Goal: Task Accomplishment & Management: Complete application form

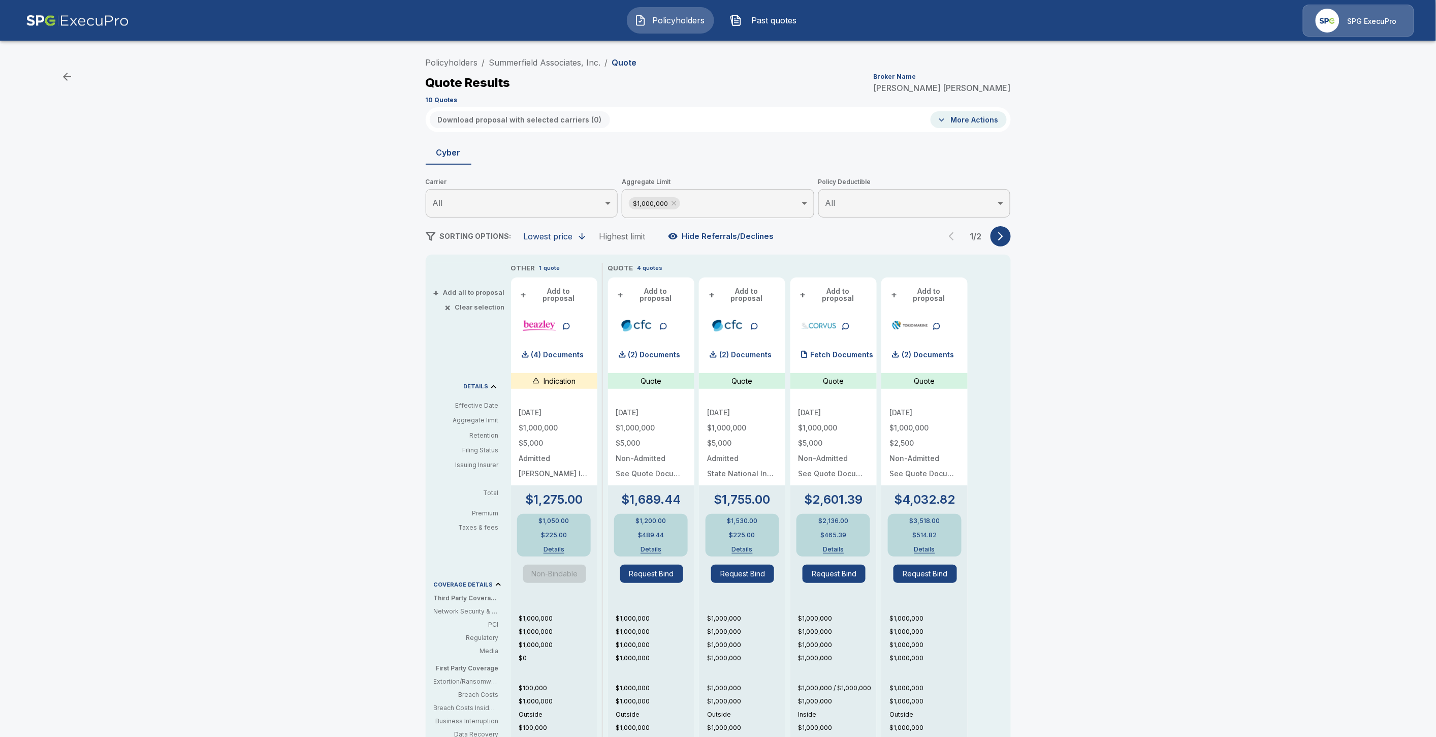
click at [674, 27] on button "Policyholders" at bounding box center [670, 20] width 87 height 26
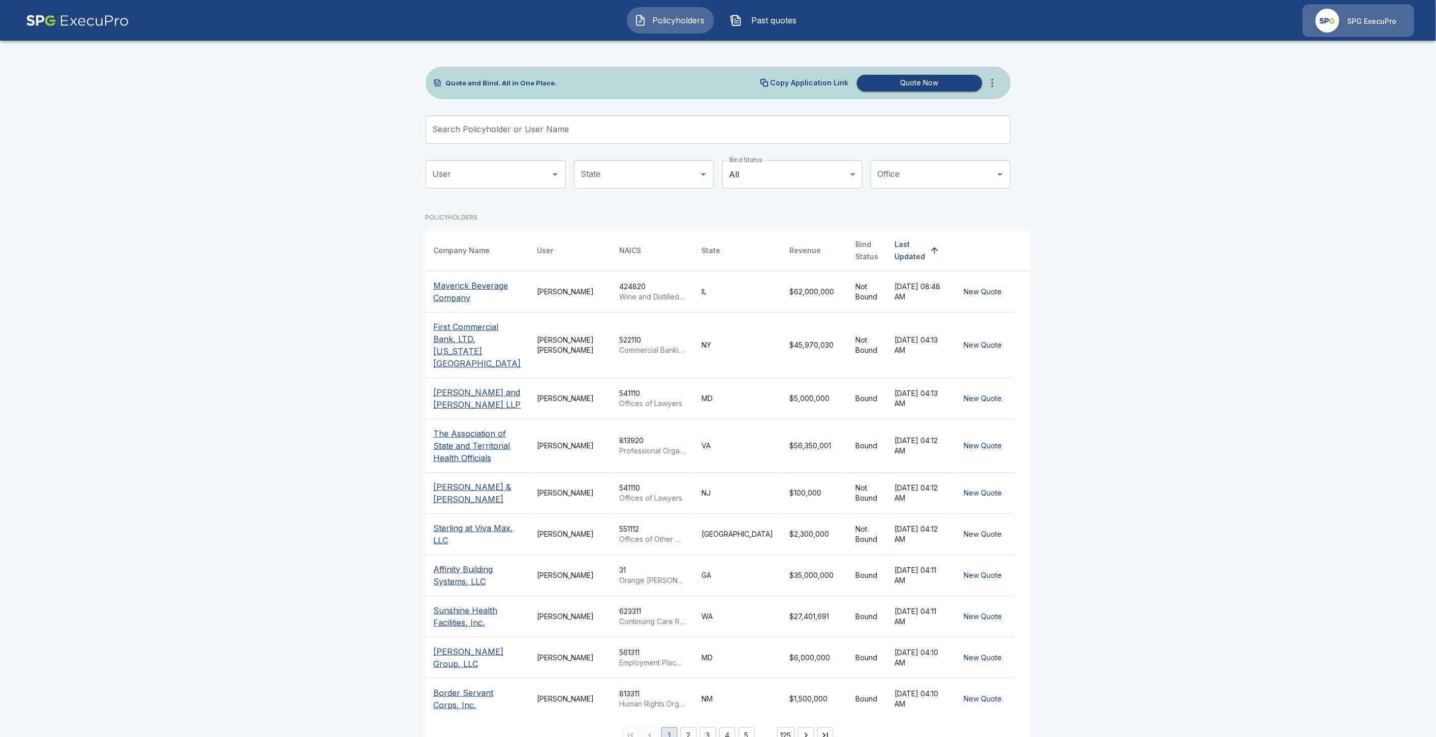
click at [571, 137] on input "Search Policyholder or User Name" at bounding box center [713, 129] width 574 height 28
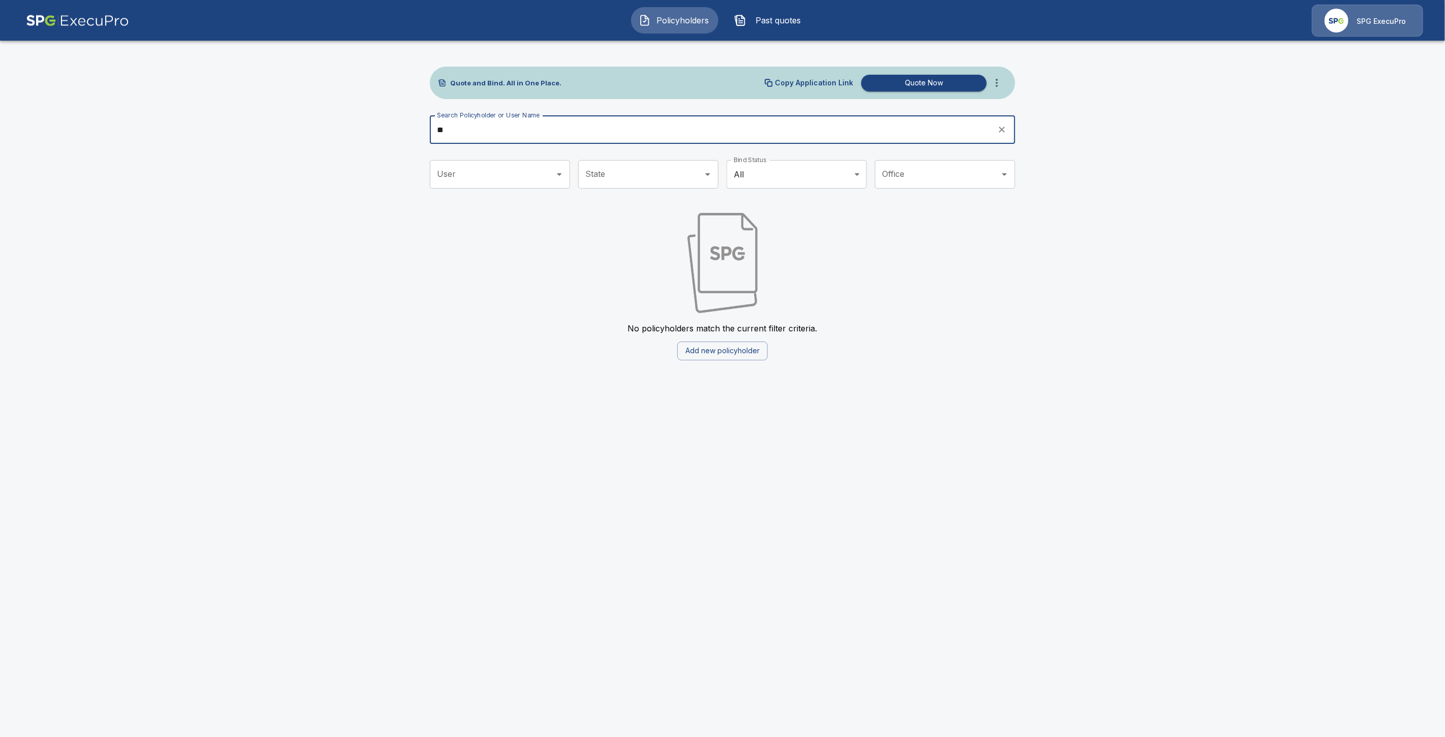
type input "*"
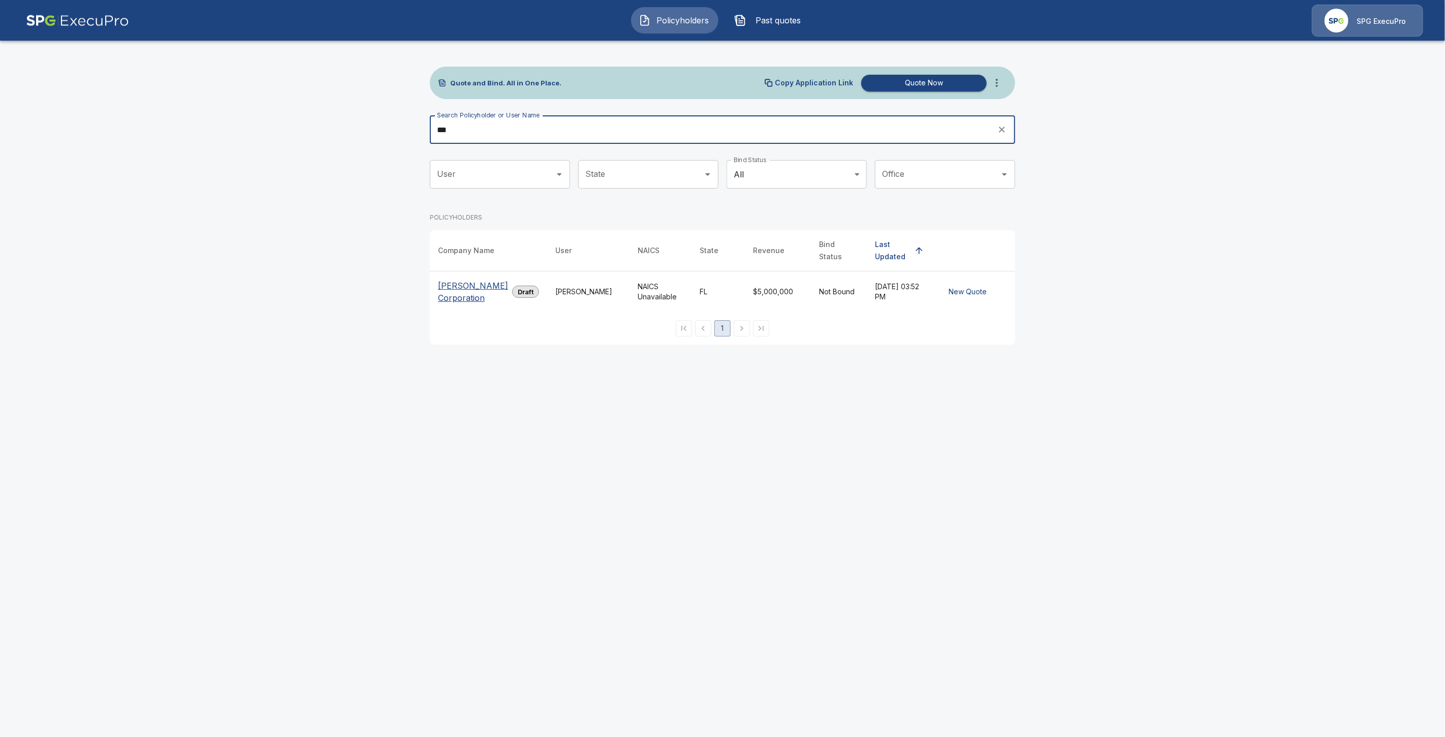
type input "***"
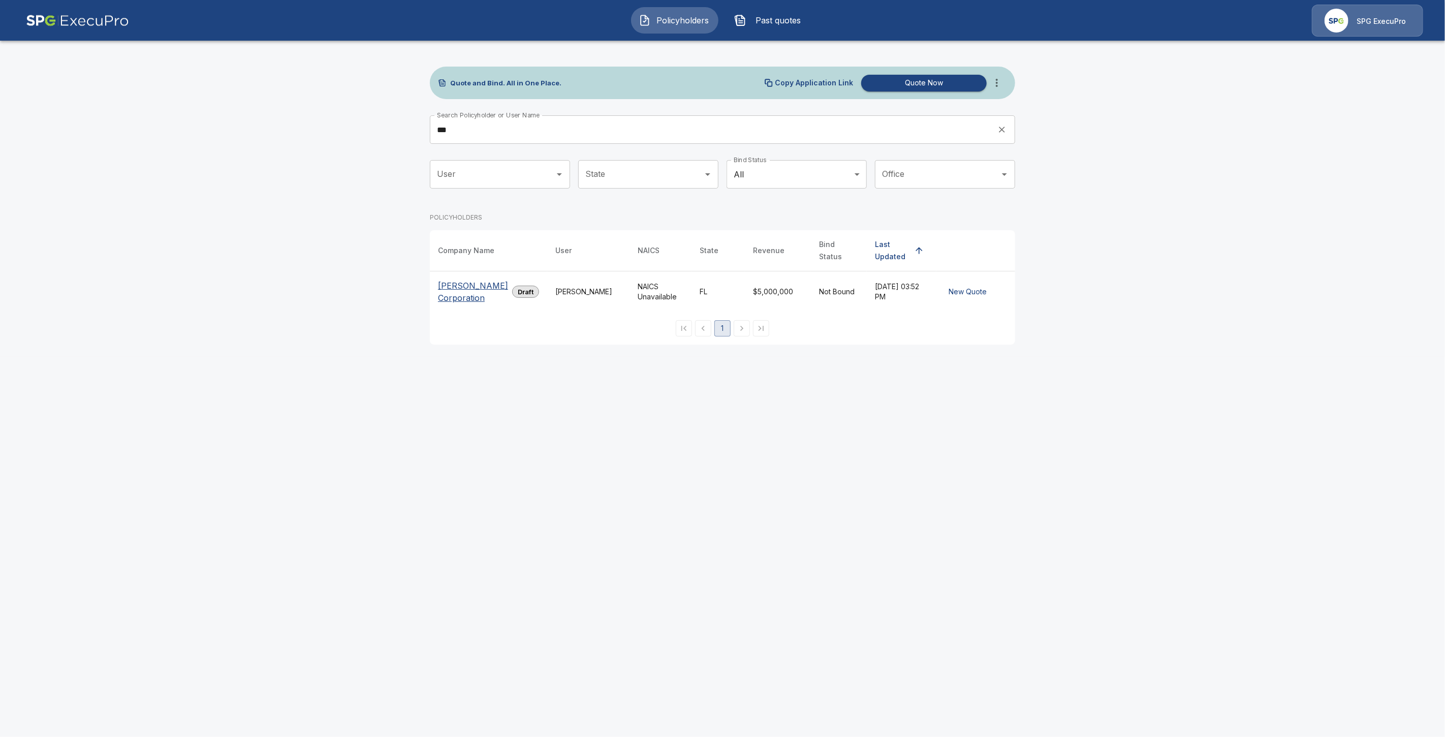
click at [472, 279] on p "D C Jaeger Corporation" at bounding box center [473, 291] width 70 height 24
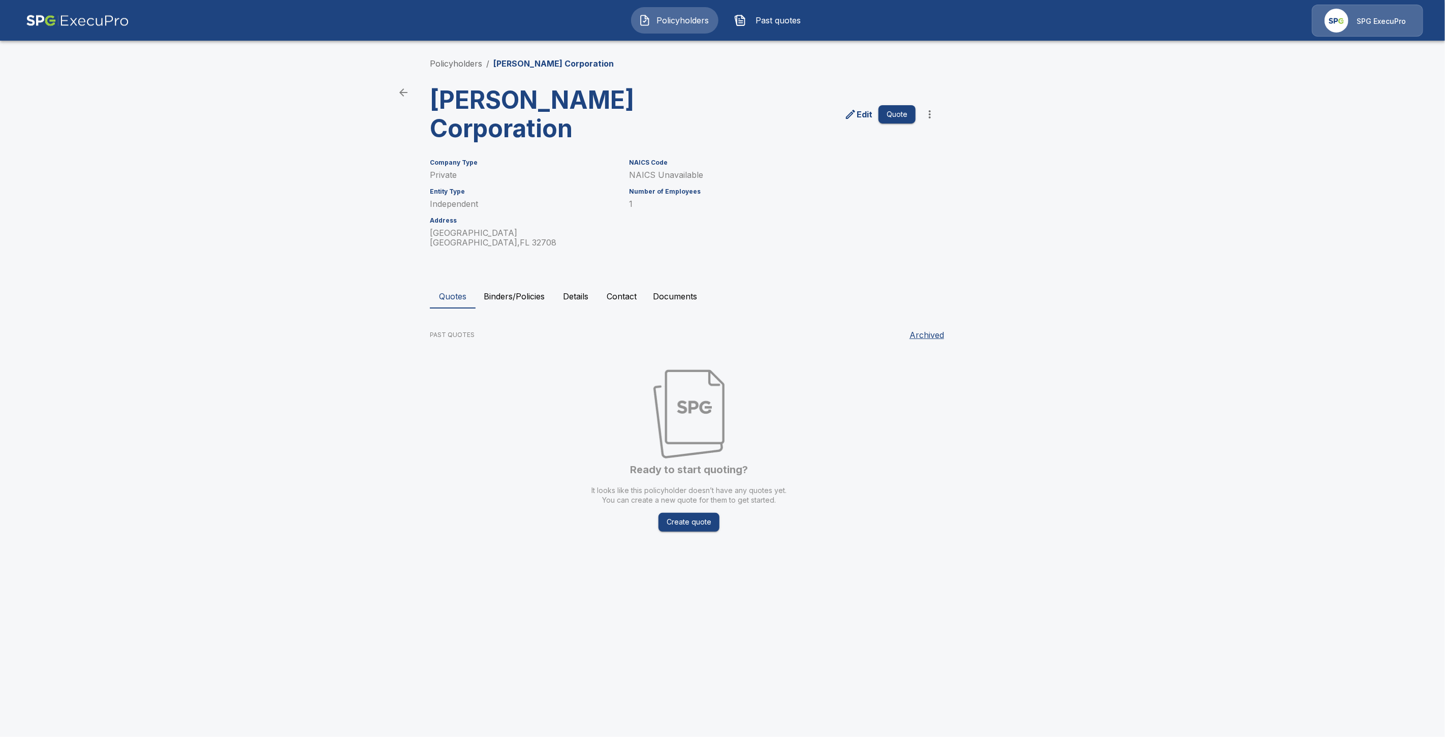
click at [522, 295] on button "Binders/Policies" at bounding box center [513, 296] width 77 height 24
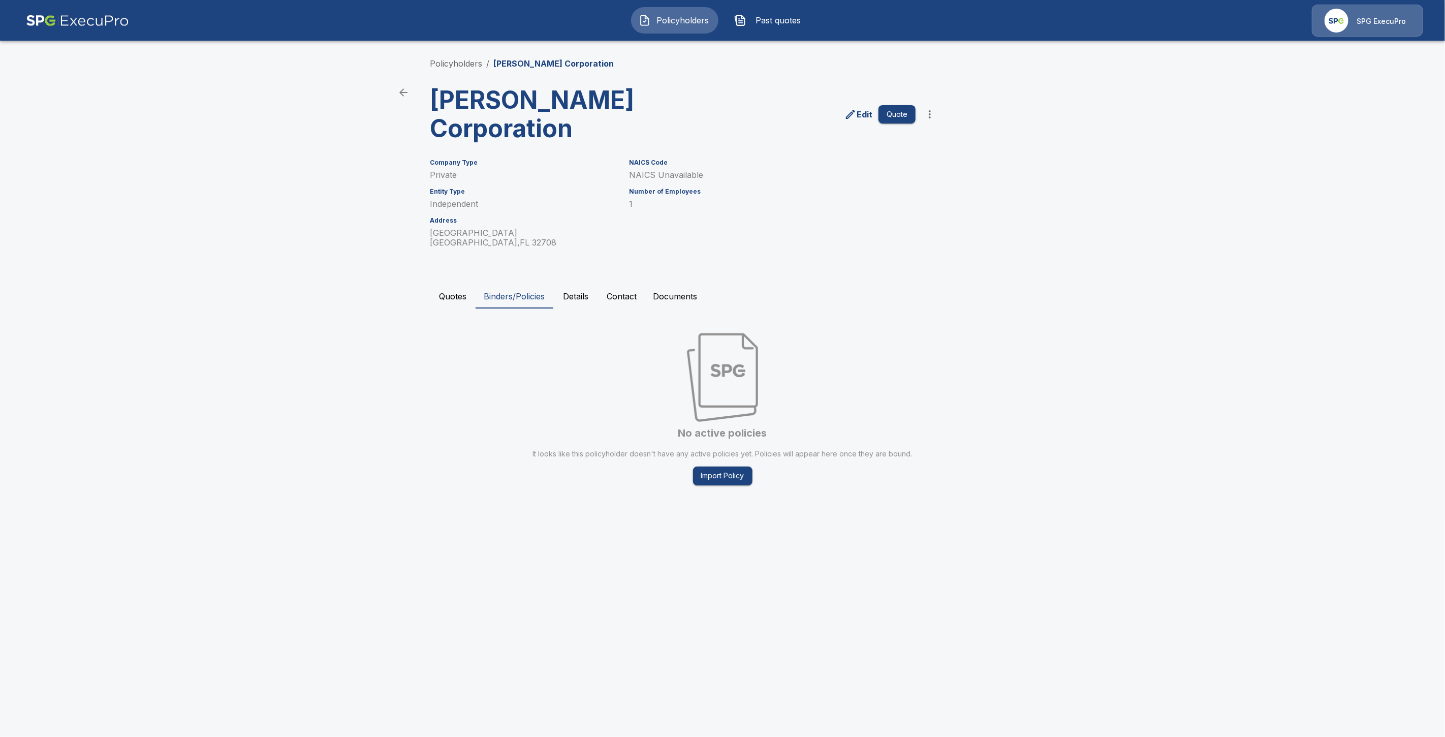
click at [582, 296] on button "Details" at bounding box center [576, 296] width 46 height 24
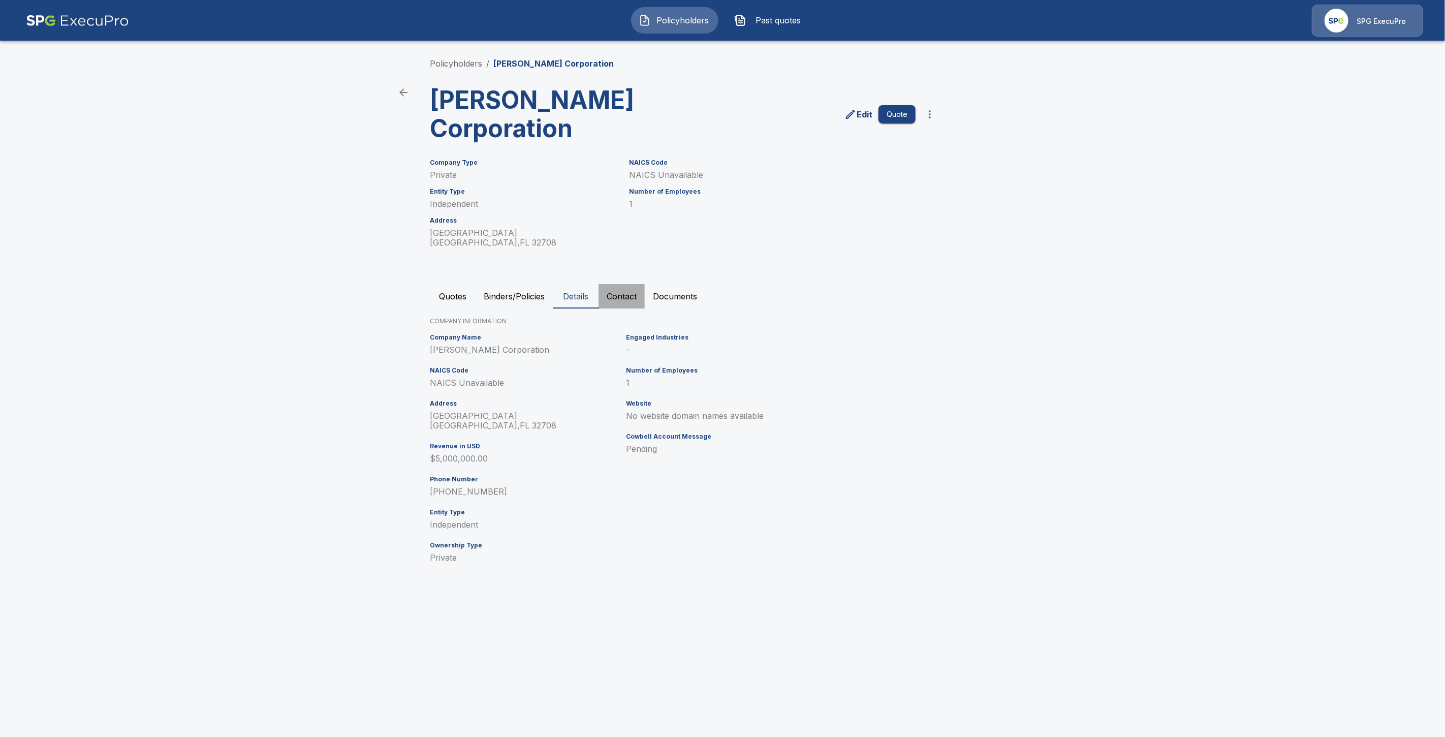
click at [614, 296] on button "Contact" at bounding box center [621, 296] width 46 height 24
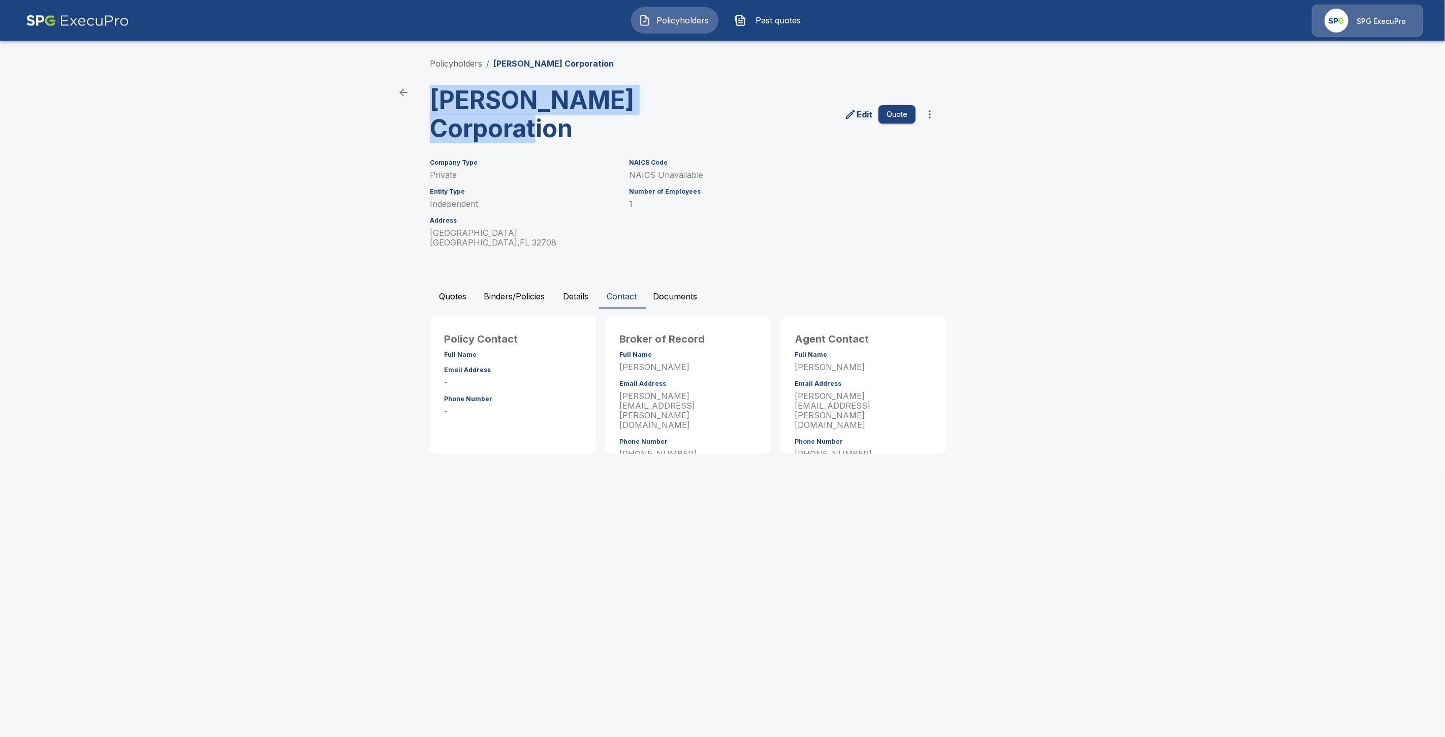
drag, startPoint x: 583, startPoint y: 131, endPoint x: 431, endPoint y: 98, distance: 155.9
click at [431, 98] on h3 "D C Jaeger Corporation" at bounding box center [555, 114] width 251 height 57
copy h3 "D C Jaeger Corporation"
click at [755, 227] on div "NAICS Code NAICS Unavailable Number of Employees 1" at bounding box center [766, 197] width 299 height 101
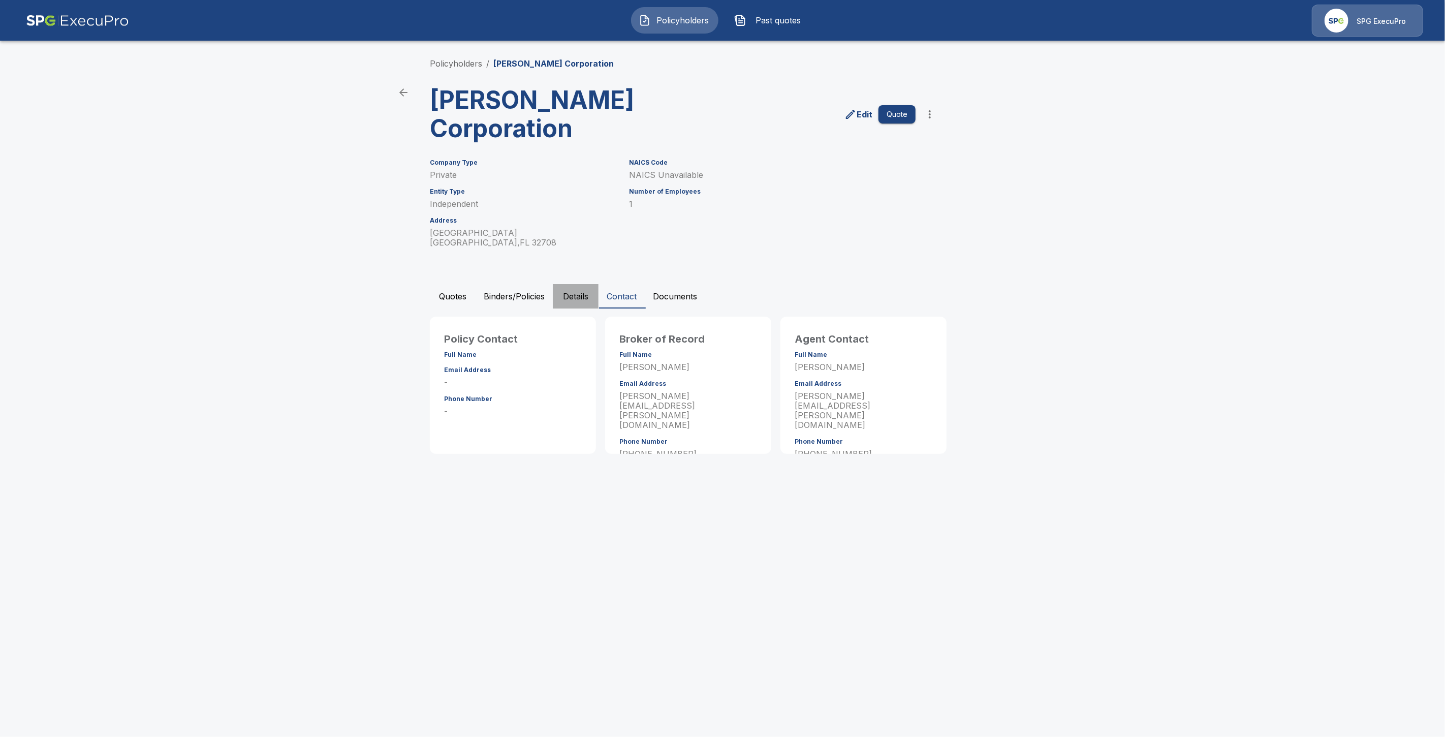
click at [582, 300] on button "Details" at bounding box center [576, 296] width 46 height 24
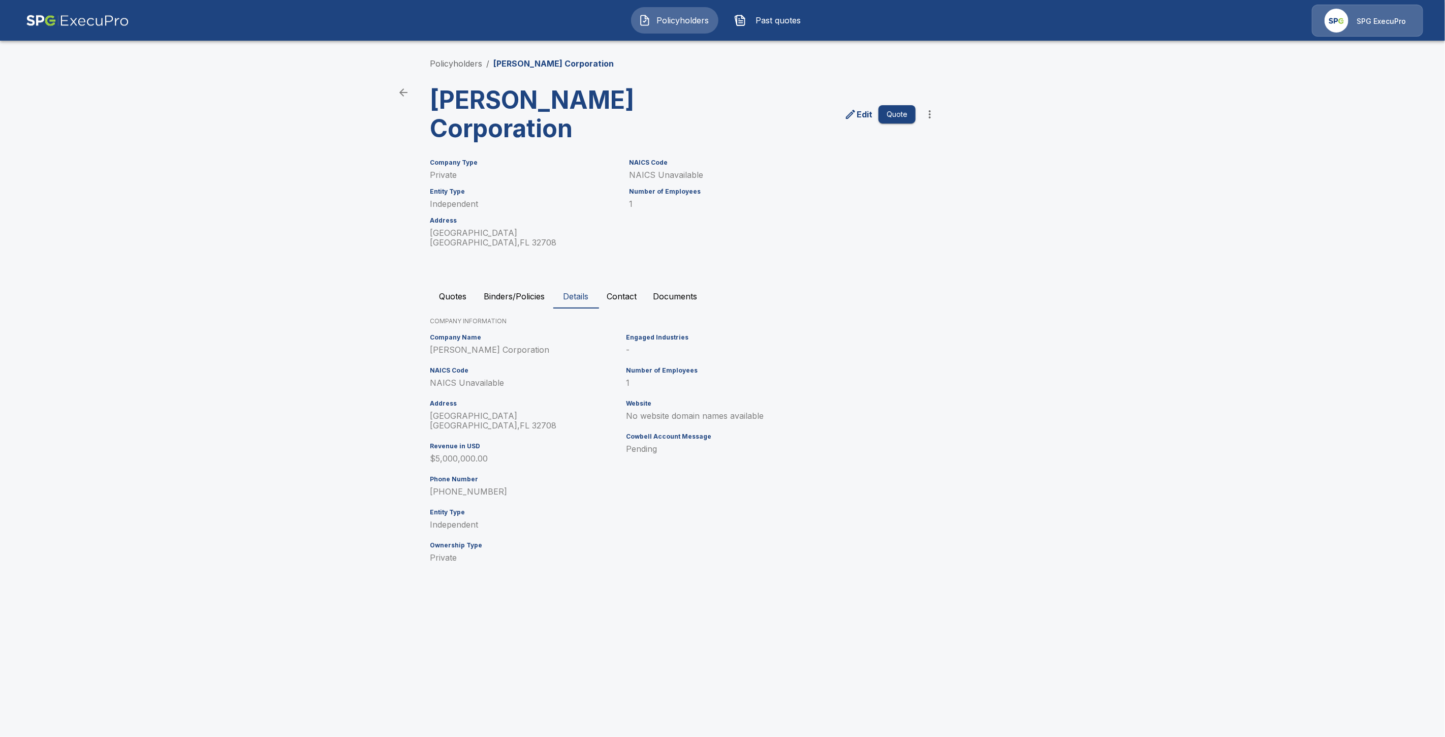
click at [464, 295] on button "Quotes" at bounding box center [453, 296] width 46 height 24
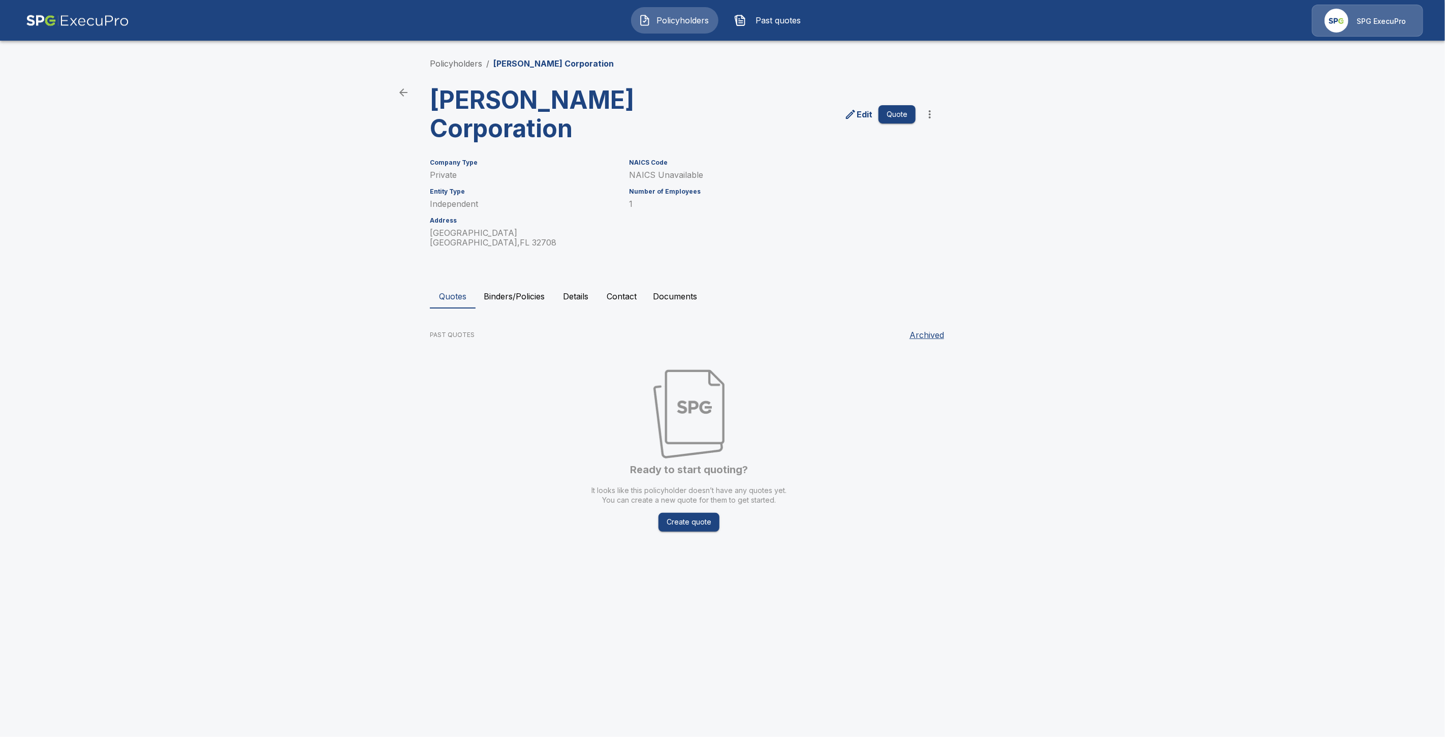
click at [859, 117] on p "Edit" at bounding box center [864, 114] width 16 height 12
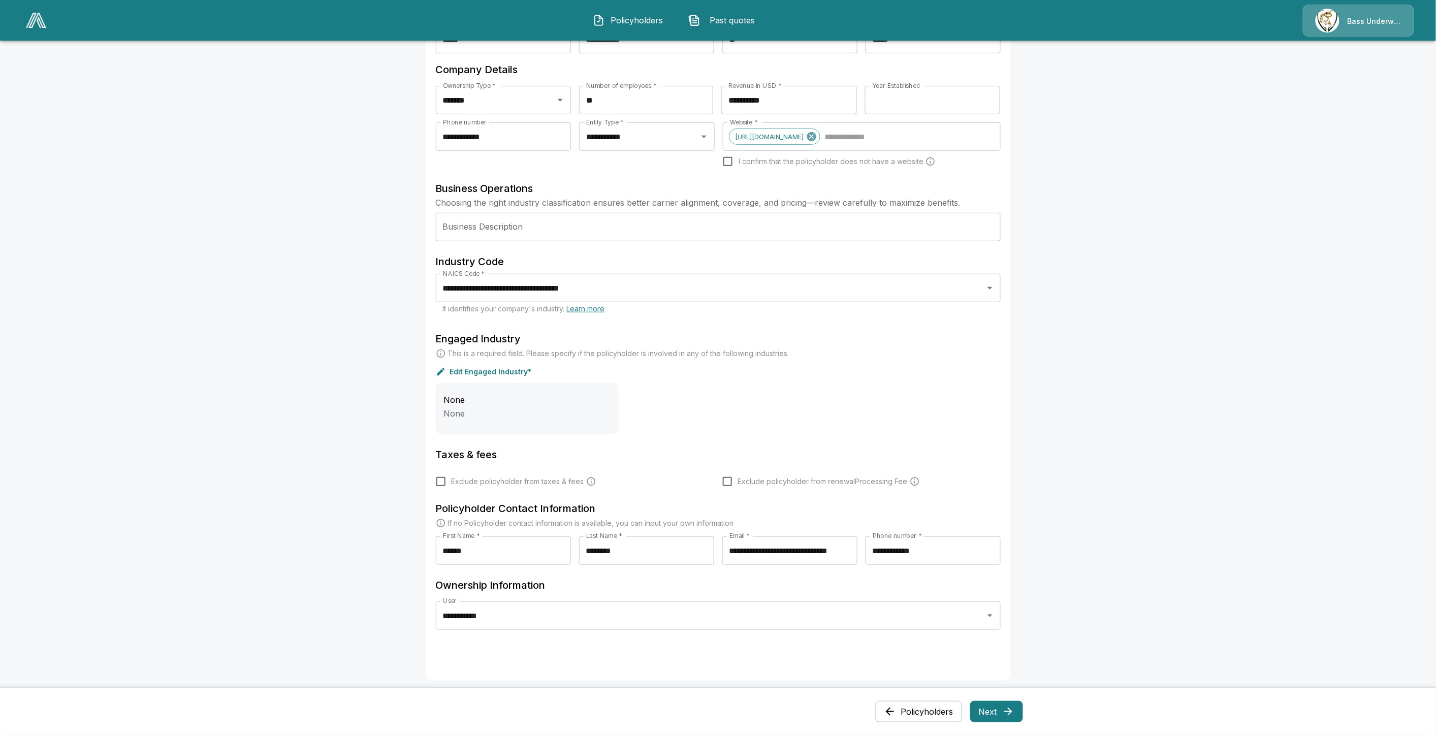
scroll to position [181, 0]
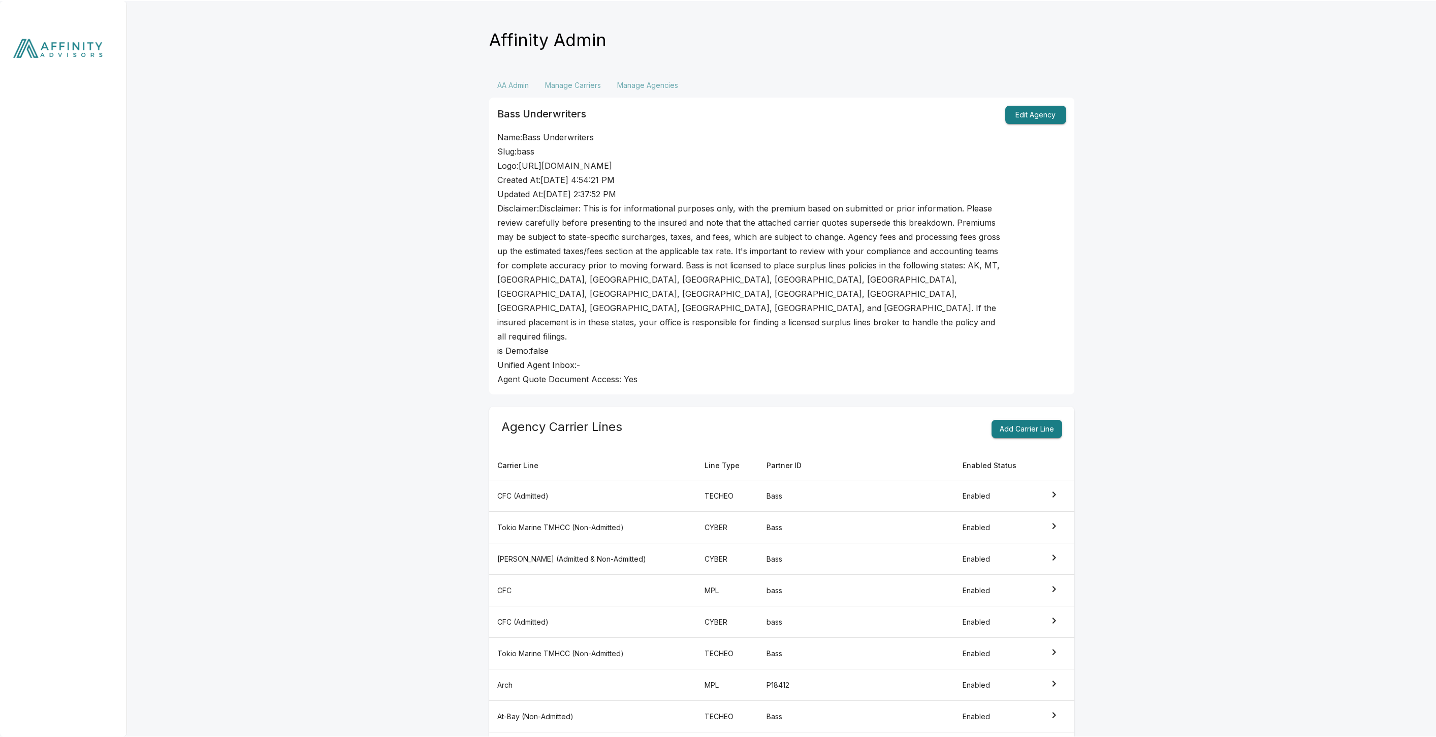
scroll to position [109, 0]
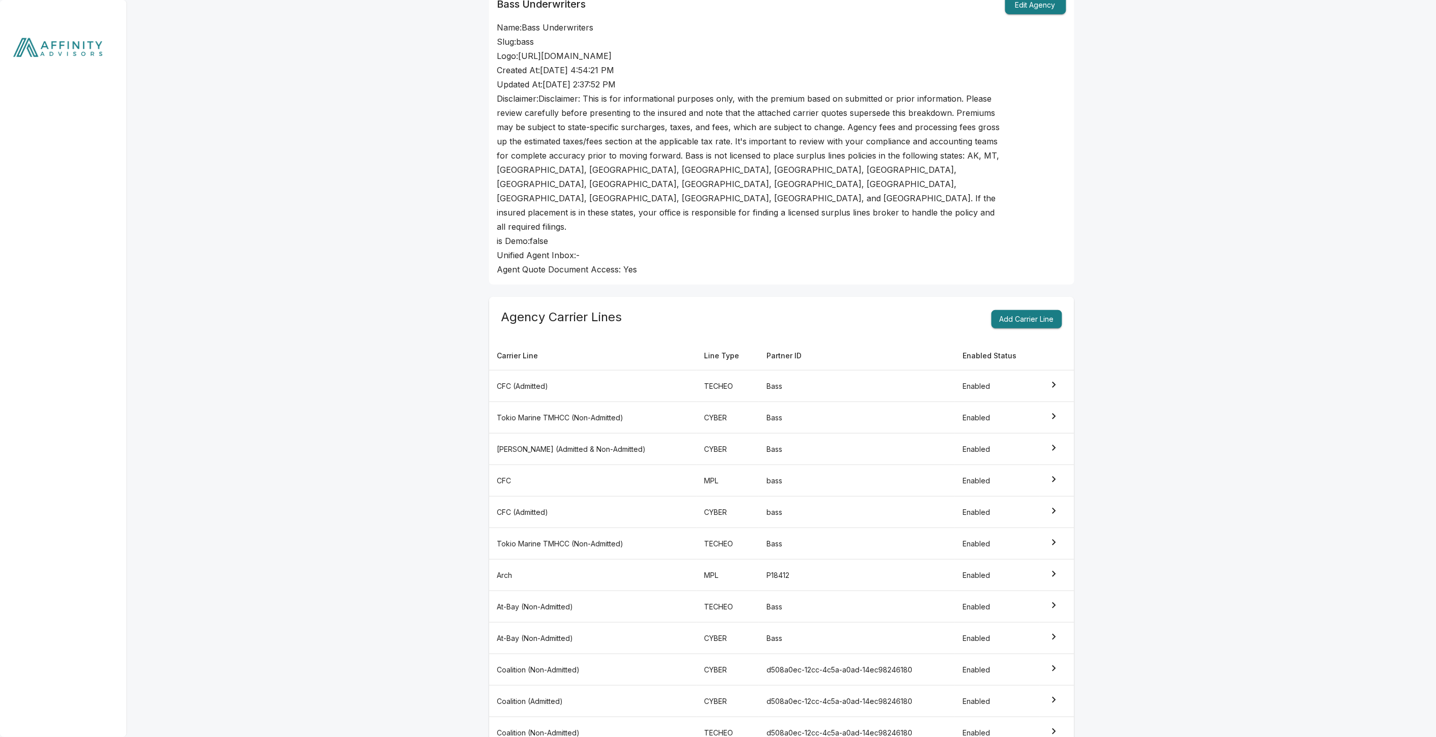
click at [44, 51] on img at bounding box center [63, 50] width 127 height 100
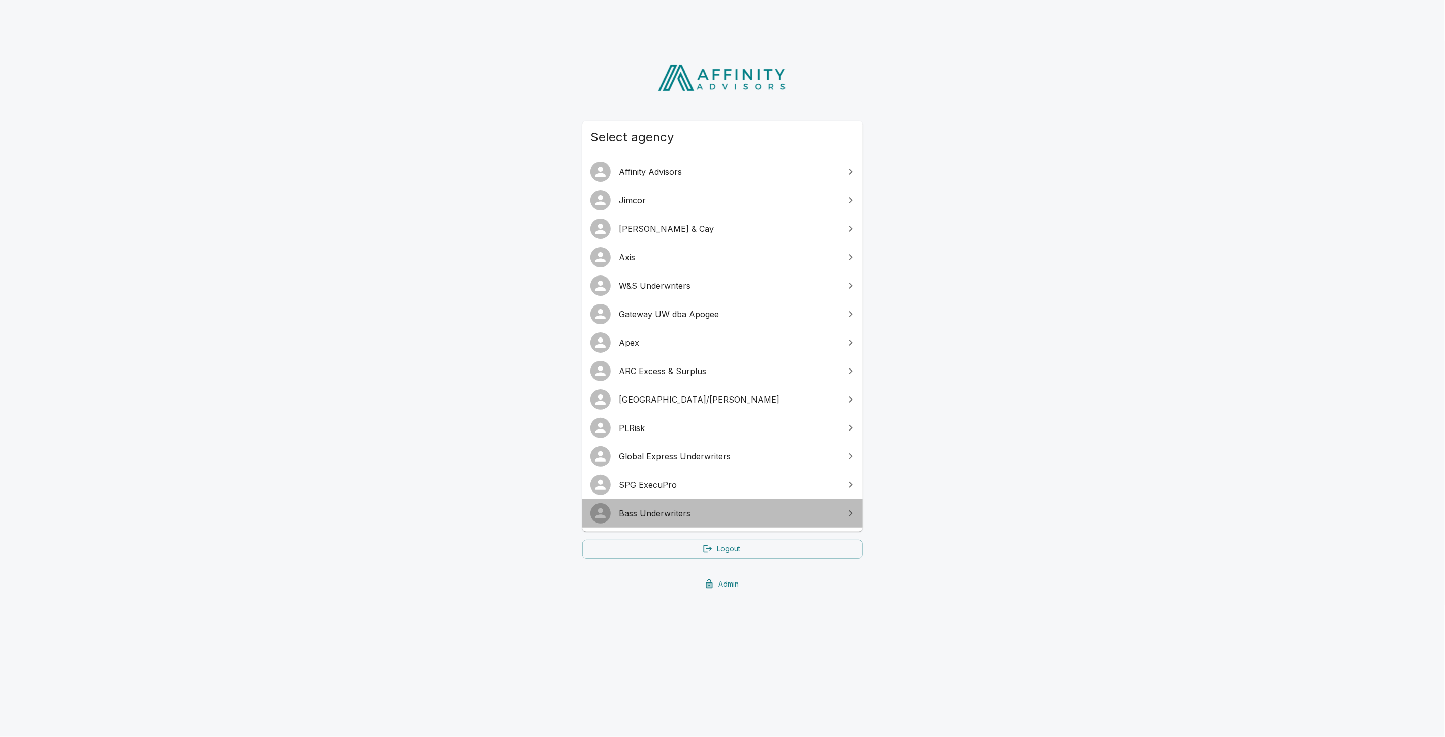
click at [662, 521] on link "Bass Underwriters" at bounding box center [722, 513] width 280 height 28
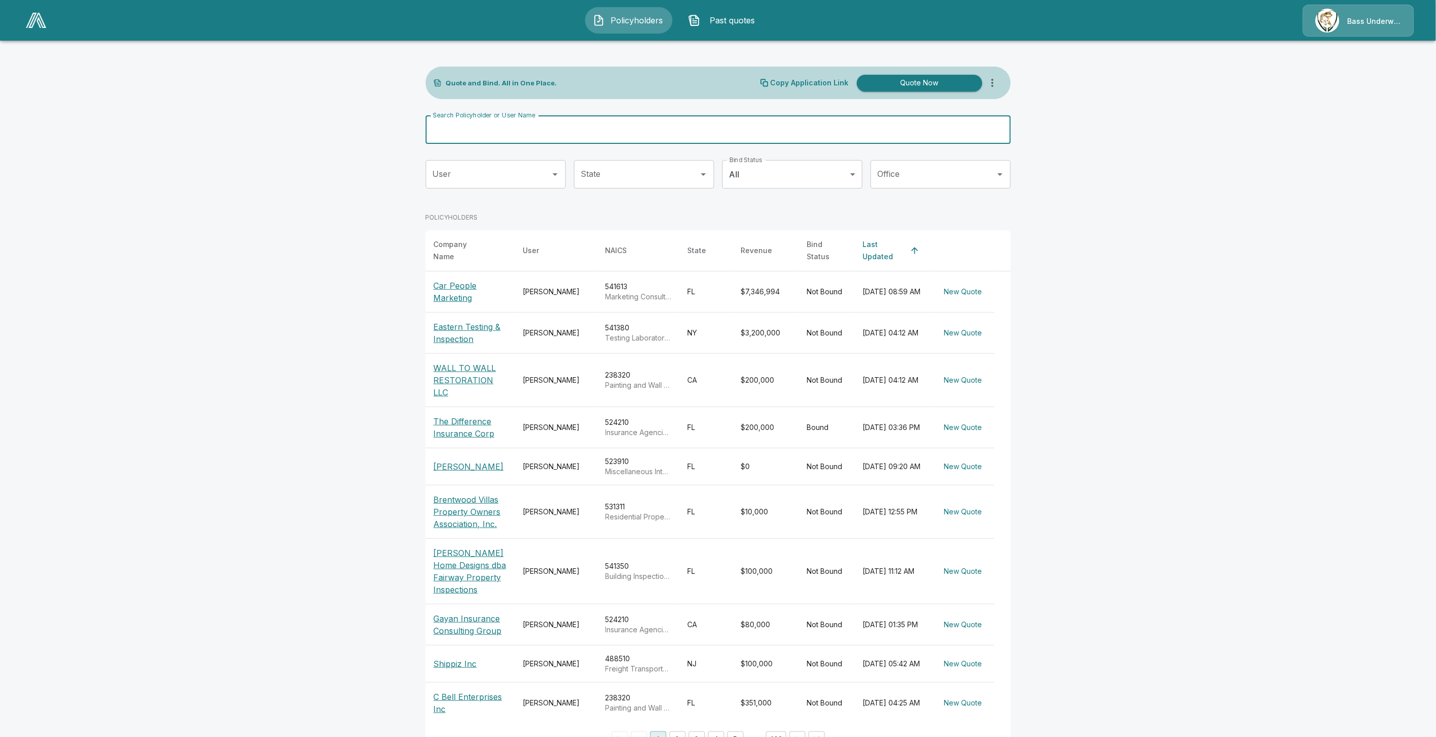
click at [570, 126] on input "Search Policyholder or User Name" at bounding box center [713, 129] width 574 height 28
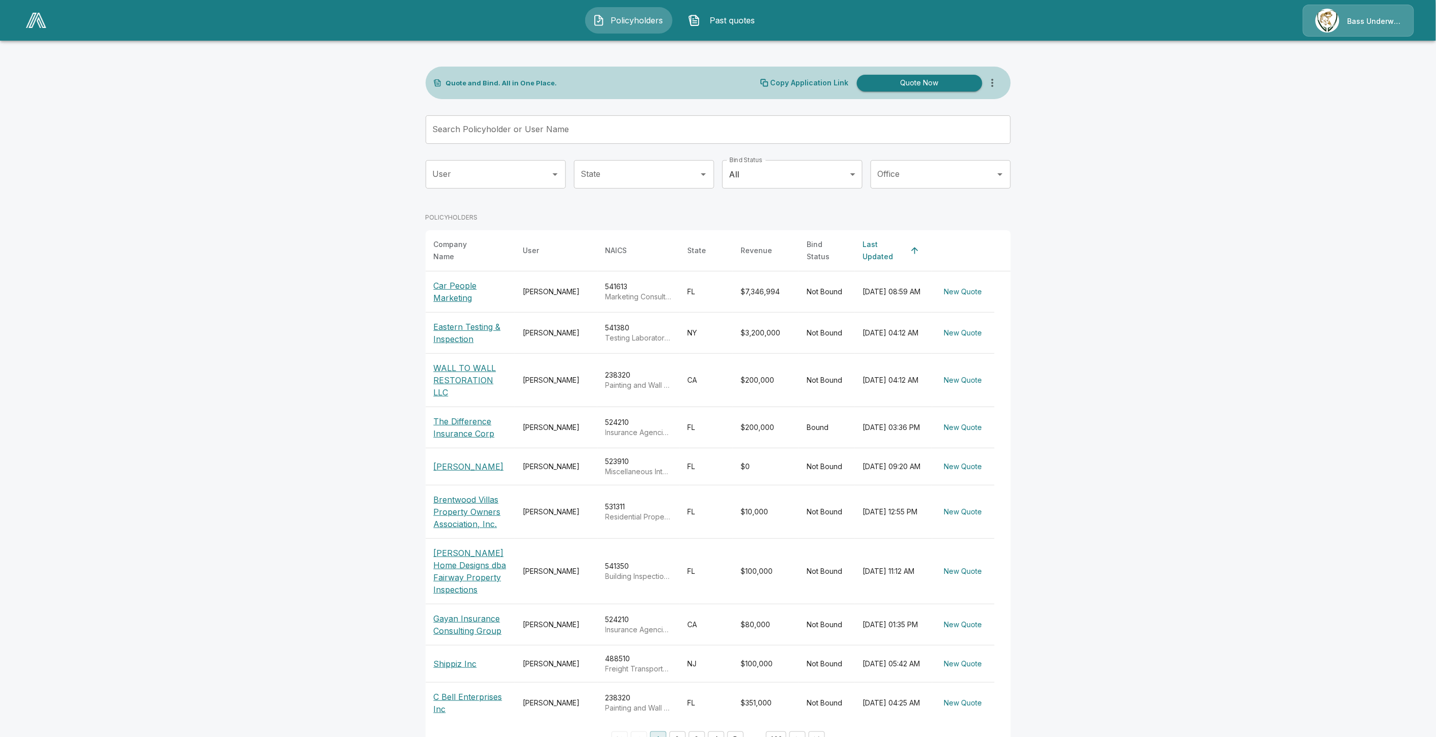
click at [447, 579] on p "[PERSON_NAME] Home Designs dba Fairway Property Inspections" at bounding box center [470, 571] width 73 height 49
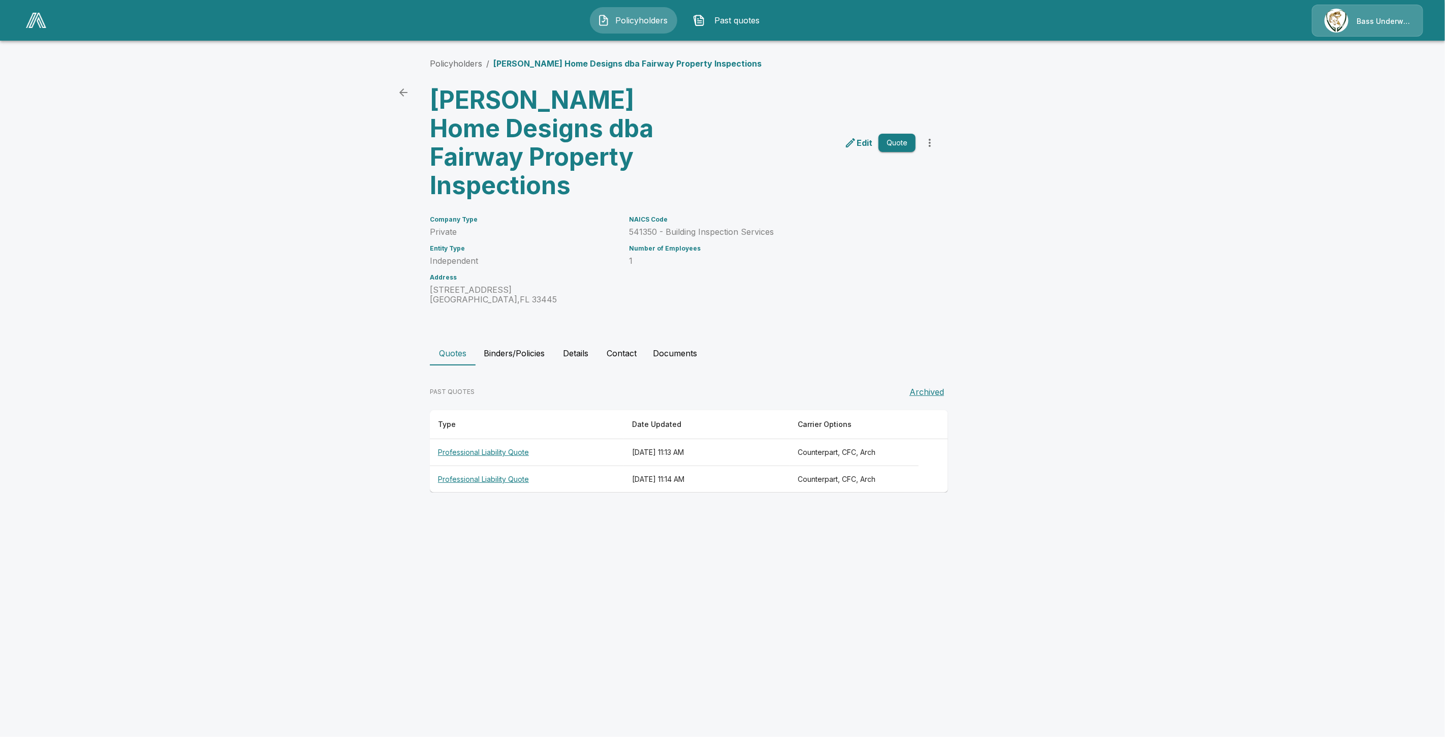
click at [475, 466] on th "Professional Liability Quote" at bounding box center [527, 479] width 194 height 27
click at [489, 439] on th "Professional Liability Quote" at bounding box center [527, 452] width 194 height 27
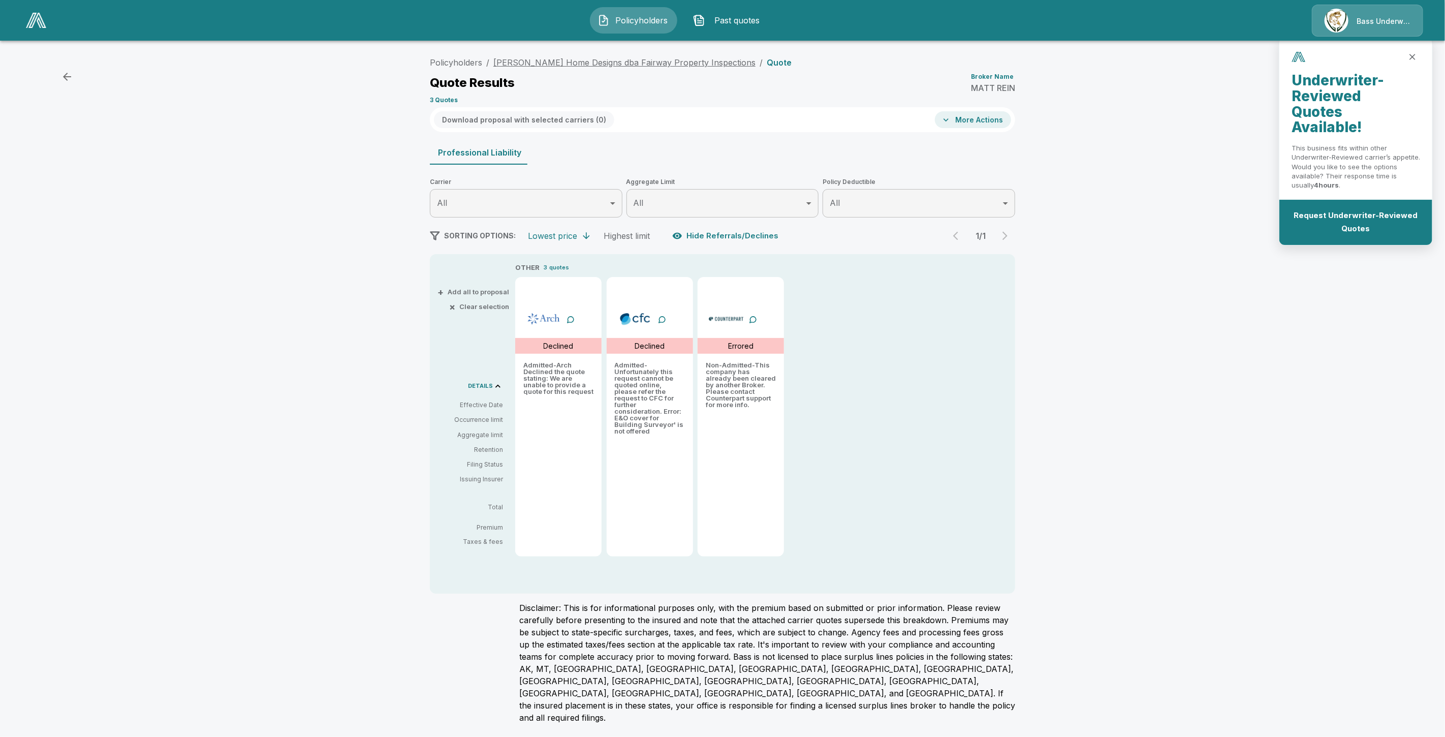
click at [602, 61] on link "[PERSON_NAME] Home Designs dba Fairway Property Inspections" at bounding box center [624, 62] width 262 height 10
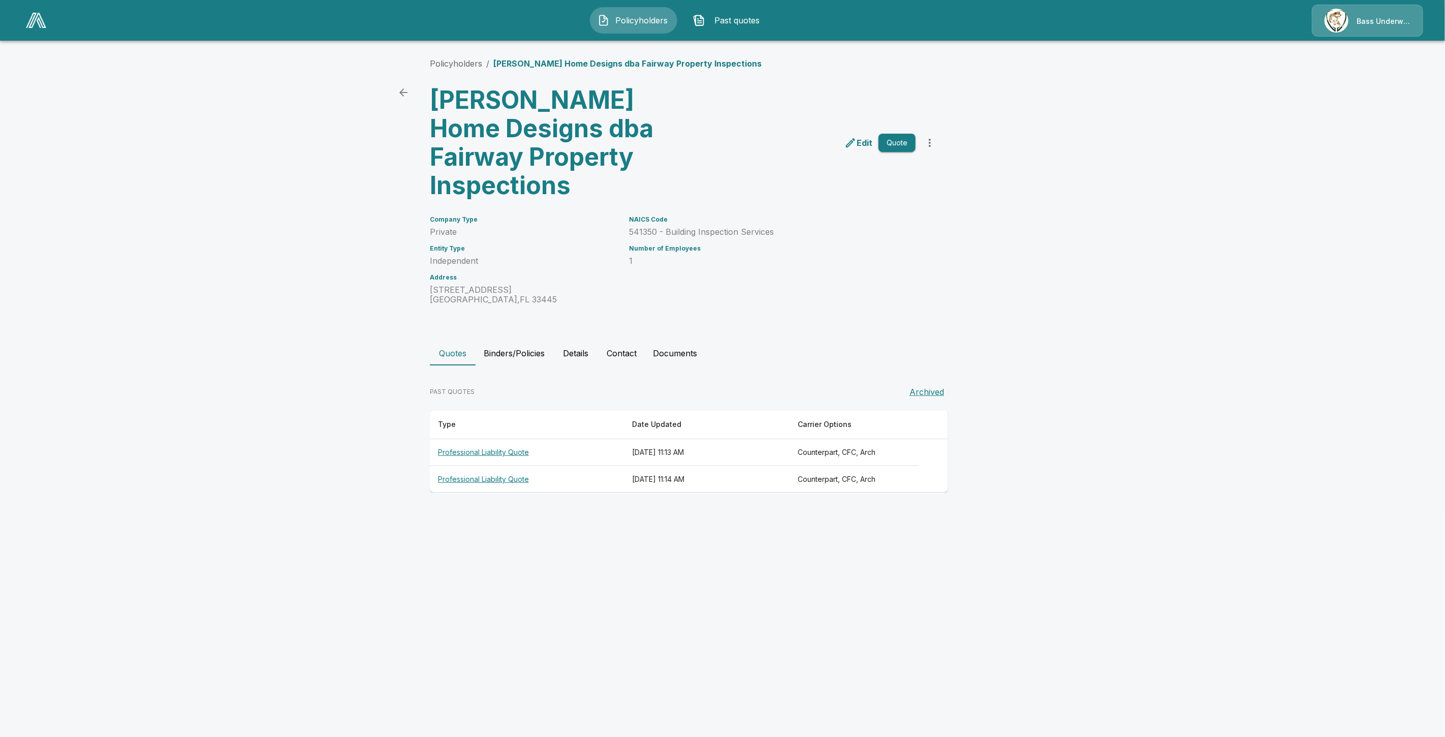
click at [527, 341] on button "Binders/Policies" at bounding box center [513, 353] width 77 height 24
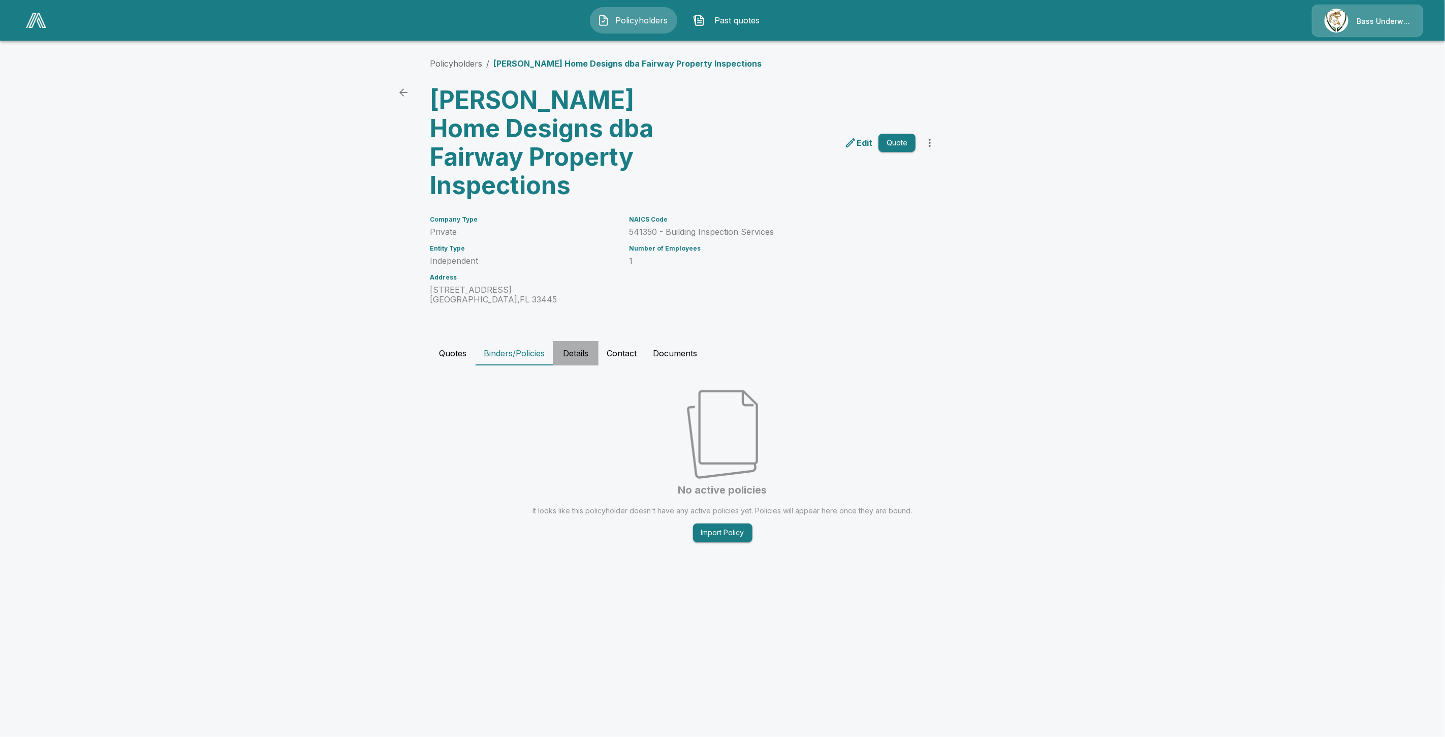
click at [563, 341] on button "Details" at bounding box center [576, 353] width 46 height 24
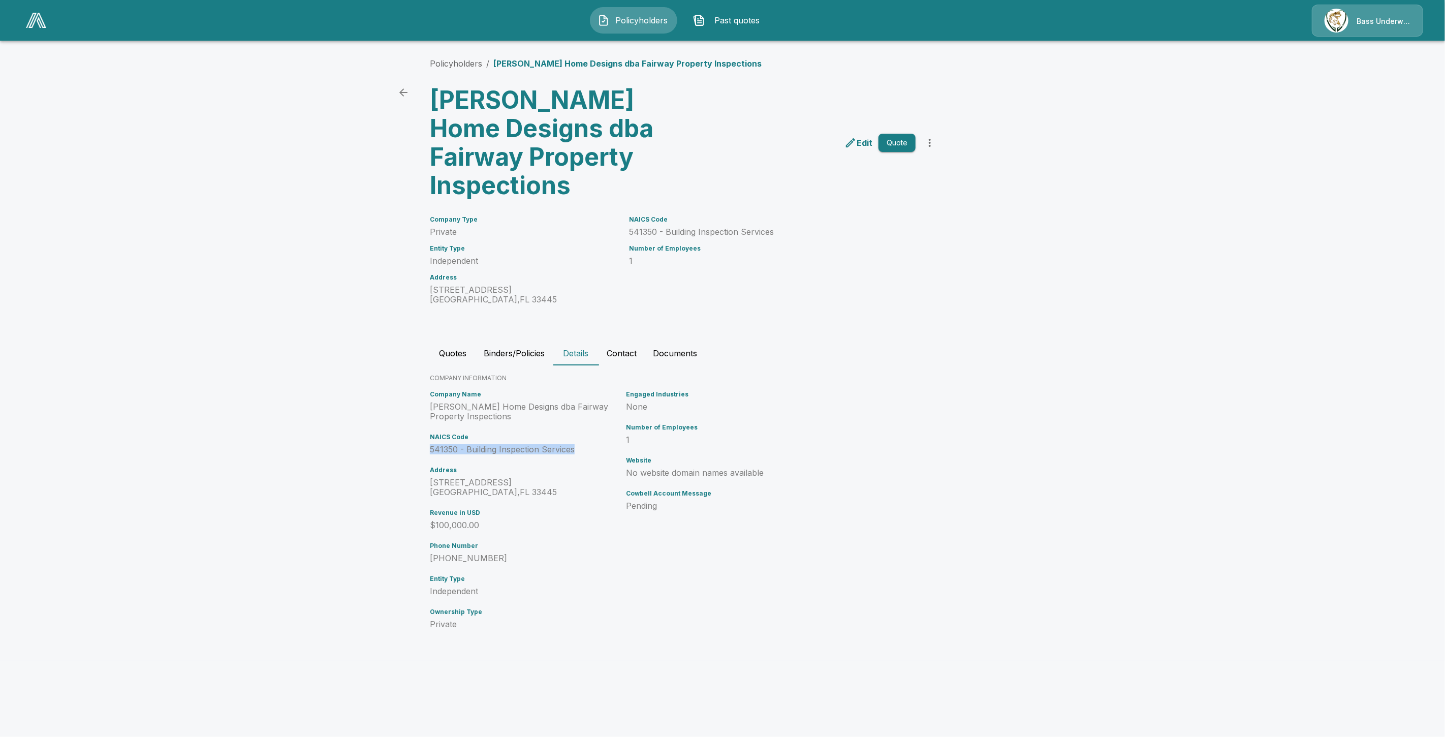
drag, startPoint x: 581, startPoint y: 419, endPoint x: 462, endPoint y: 420, distance: 118.4
click at [420, 422] on div "Policyholders / [PERSON_NAME] Home Designs dba Fairway Property Inspections [PE…" at bounding box center [723, 349] width 610 height 622
drag, startPoint x: 420, startPoint y: 322, endPoint x: 466, endPoint y: 321, distance: 46.2
click at [466, 321] on div "Policyholders / [PERSON_NAME] Home Designs dba Fairway Property Inspections [PE…" at bounding box center [723, 349] width 610 height 622
click at [466, 341] on button "Quotes" at bounding box center [453, 353] width 46 height 24
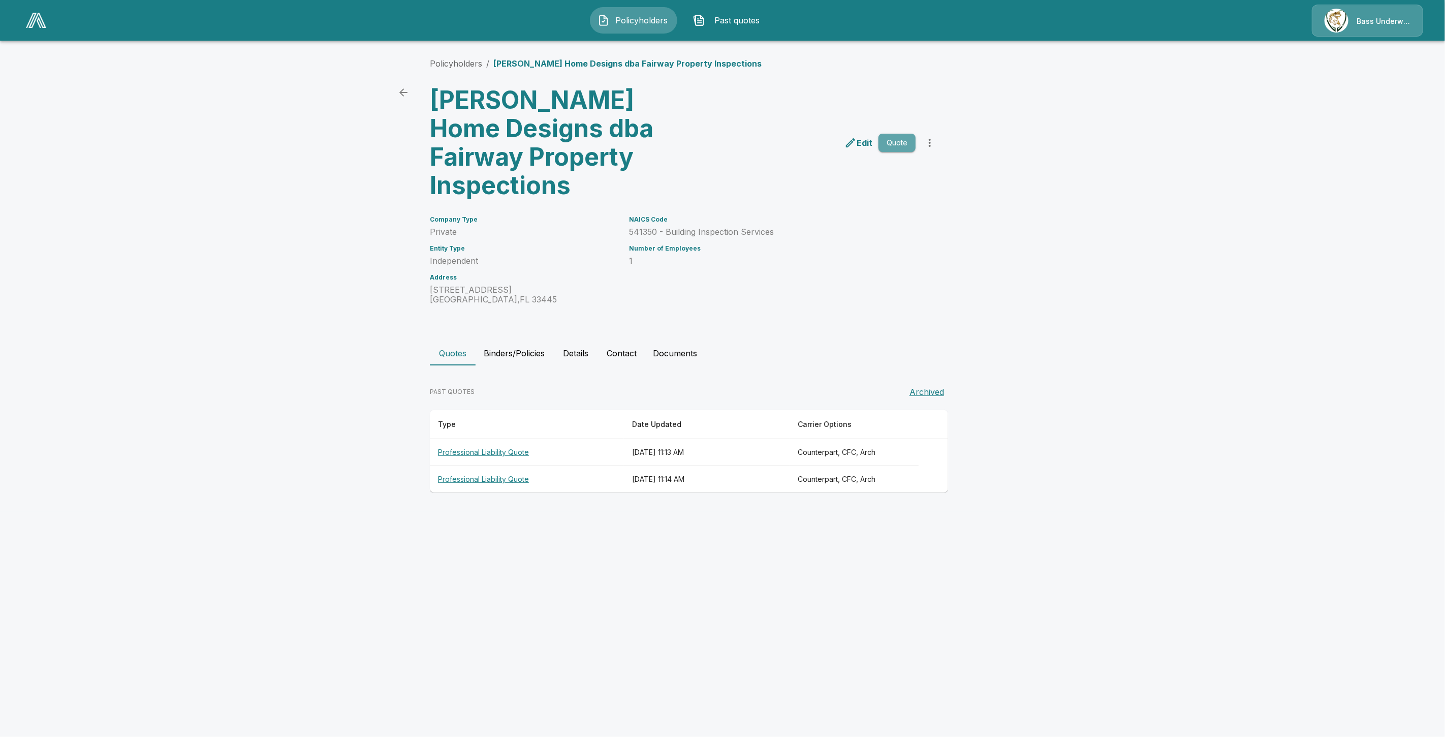
click at [901, 134] on button "Quote" at bounding box center [896, 143] width 37 height 19
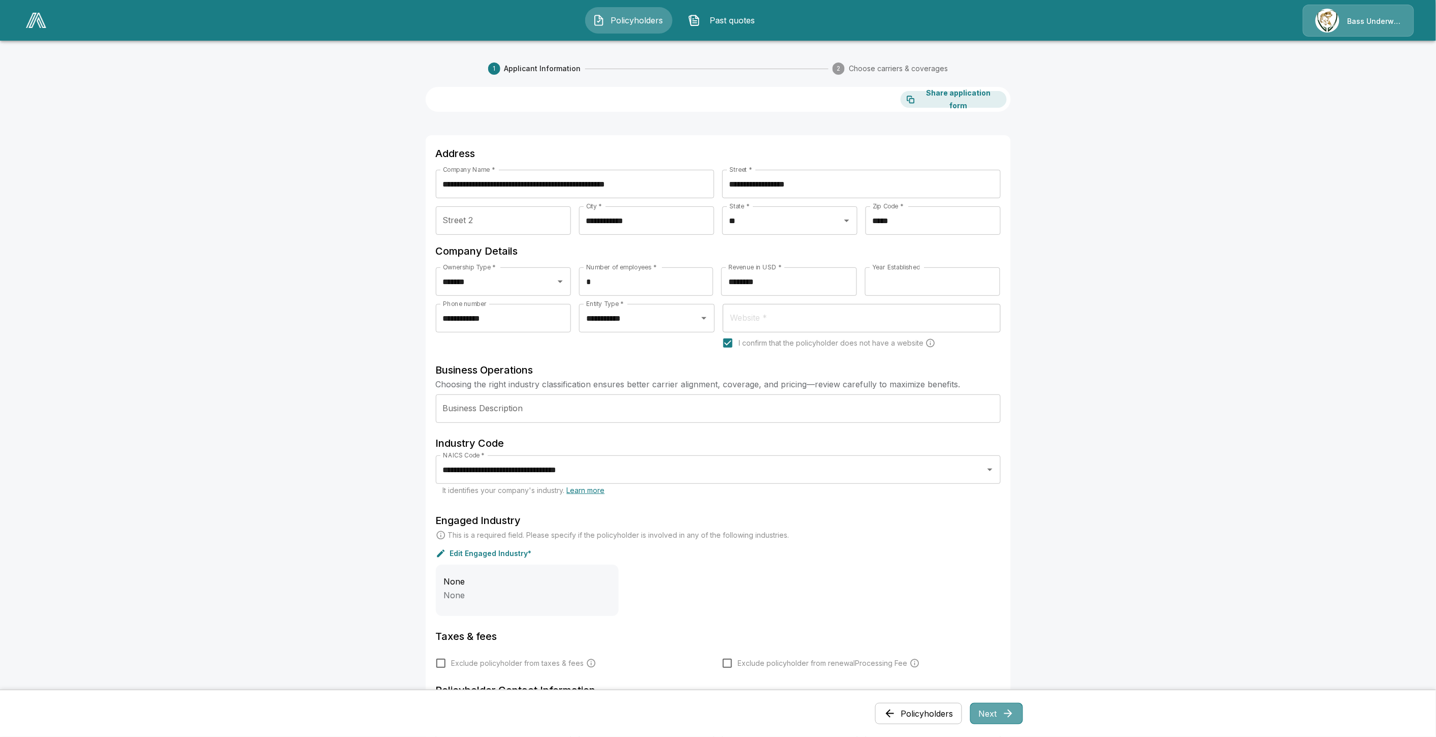
click at [995, 714] on button "Next" at bounding box center [996, 713] width 53 height 21
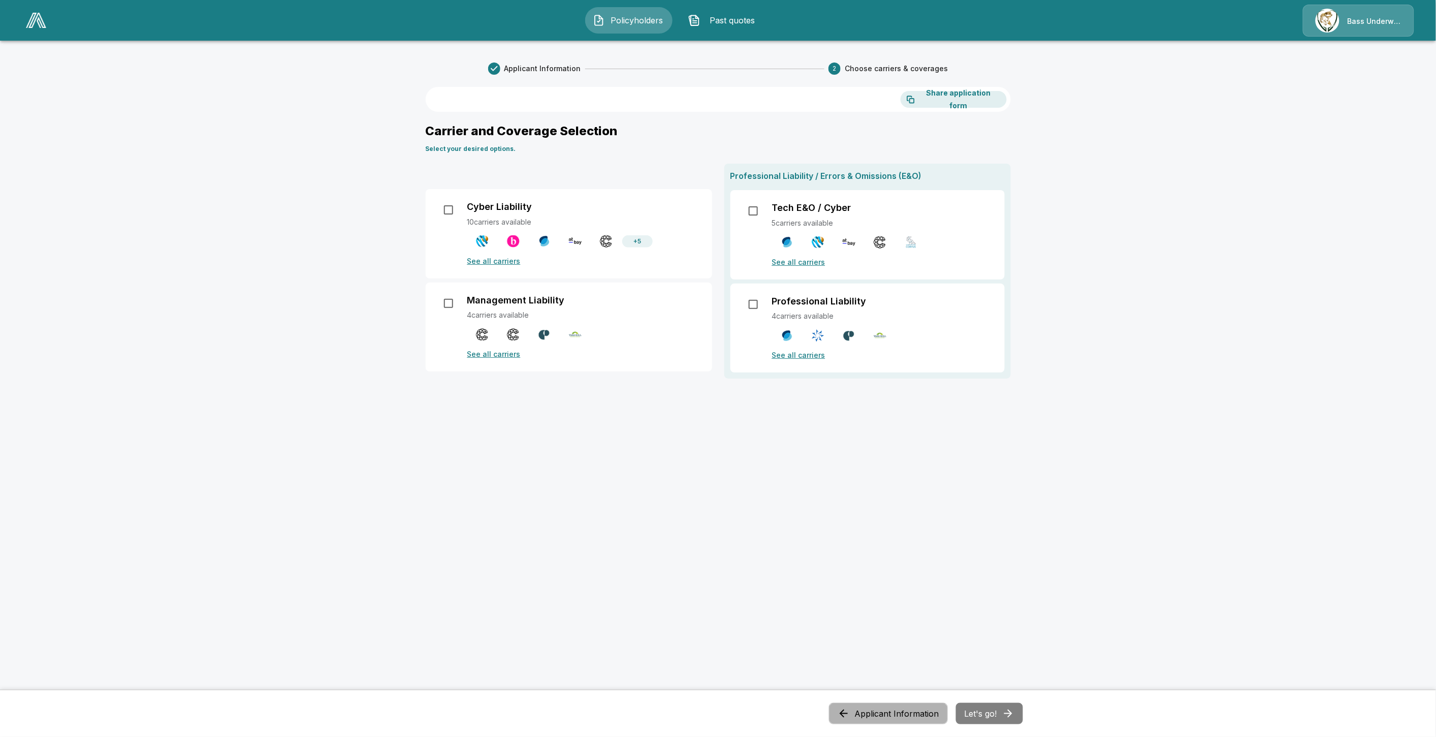
click at [900, 715] on button "Applicant Information" at bounding box center [888, 713] width 119 height 21
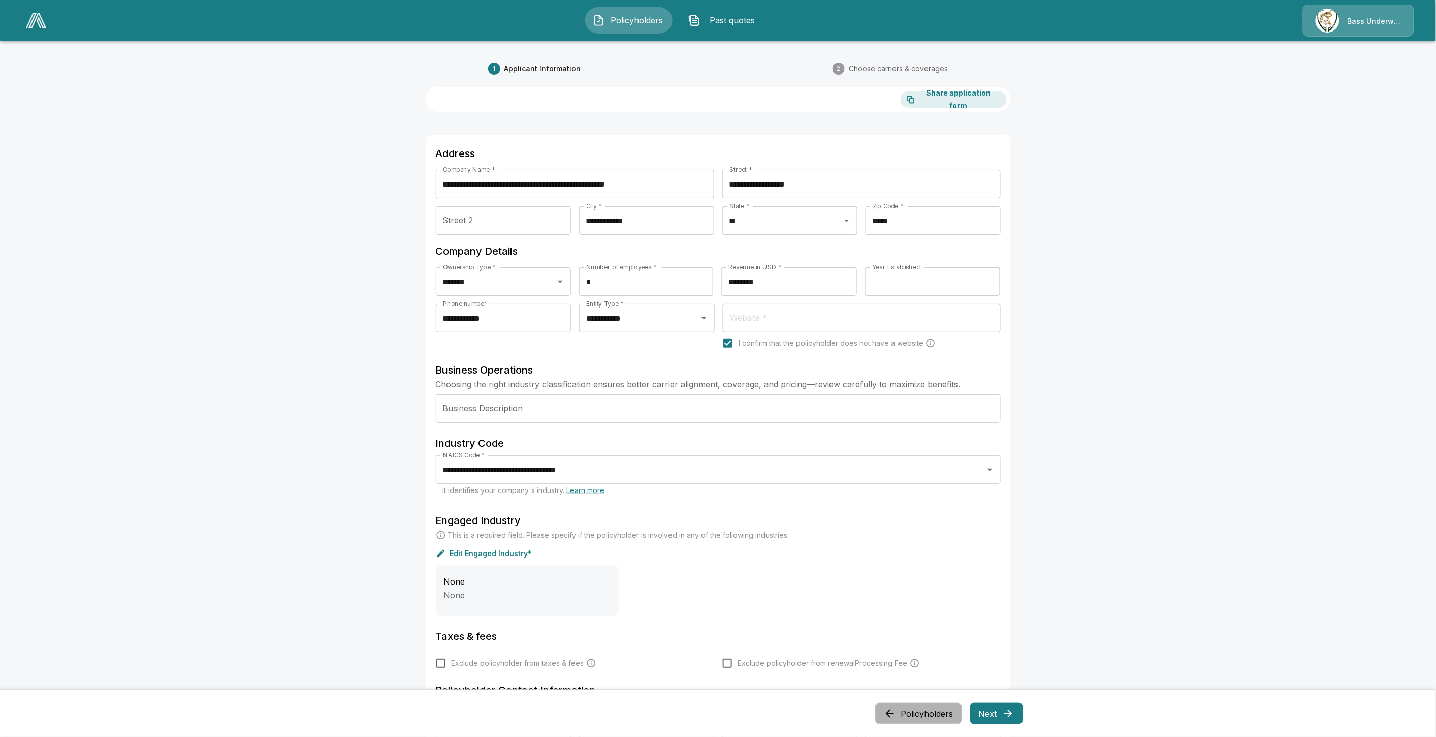
click at [896, 715] on icon "button" at bounding box center [890, 713] width 12 height 12
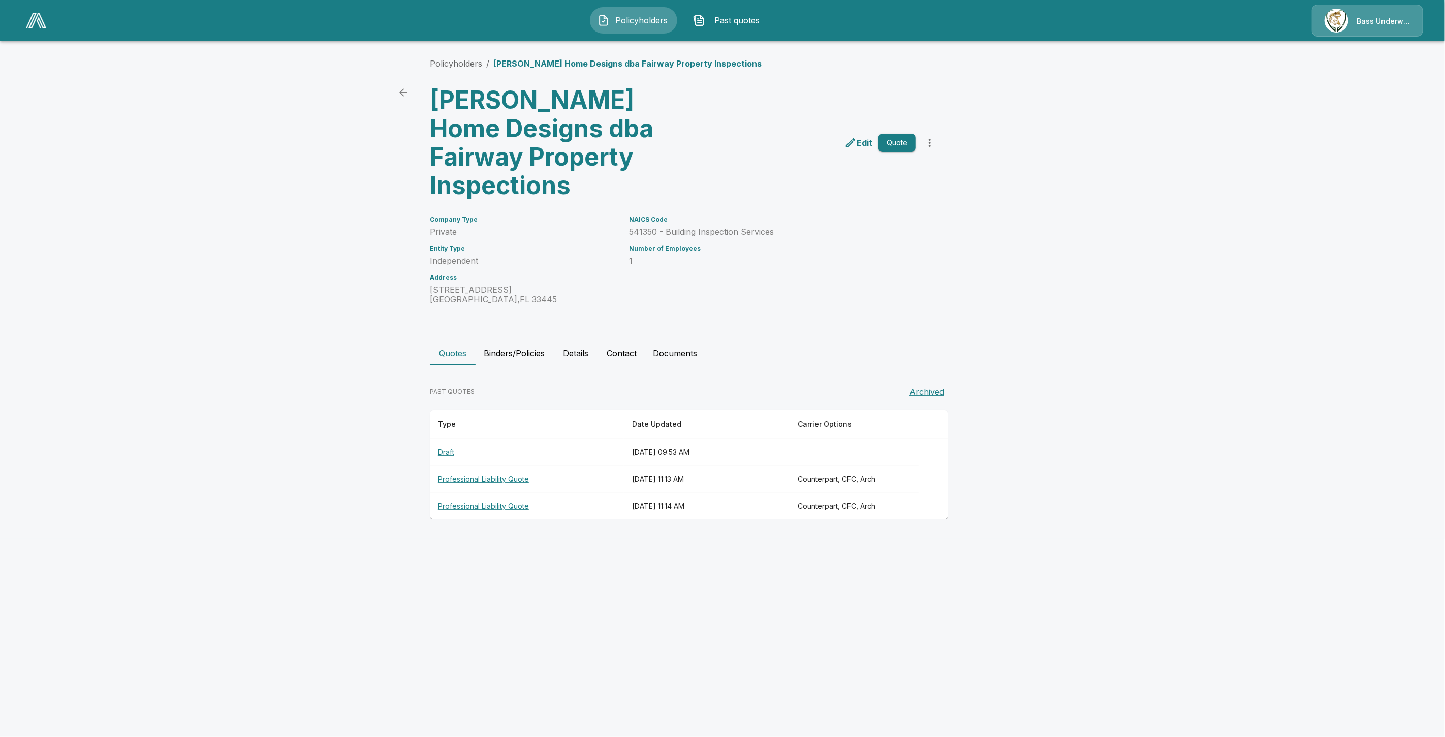
click at [1079, 538] on html "Policyholders Past quotes Bass Underwriters Policyholders / [PERSON_NAME] Home …" at bounding box center [722, 269] width 1445 height 538
click at [591, 341] on button "Details" at bounding box center [576, 353] width 46 height 24
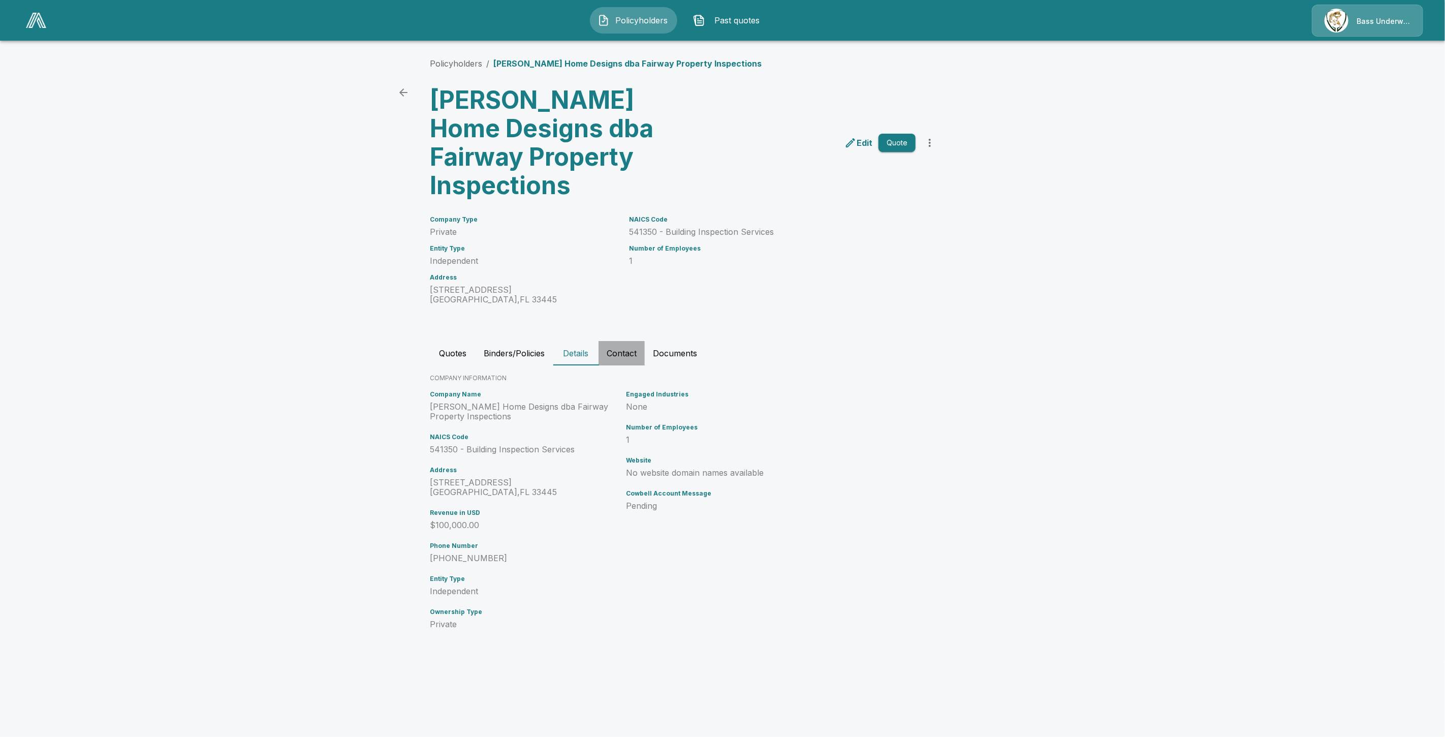
click at [616, 341] on button "Contact" at bounding box center [621, 353] width 46 height 24
